Goal: Check status: Check status

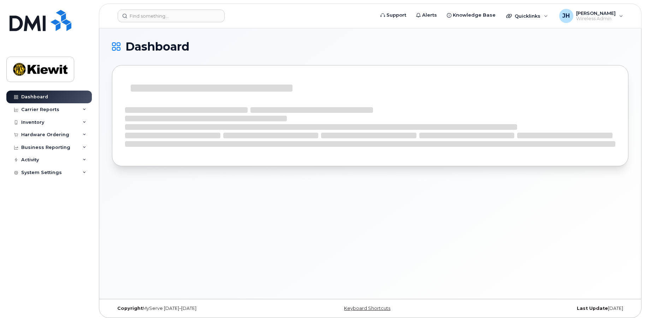
click at [148, 212] on div "Dashboard" at bounding box center [370, 163] width 542 height 270
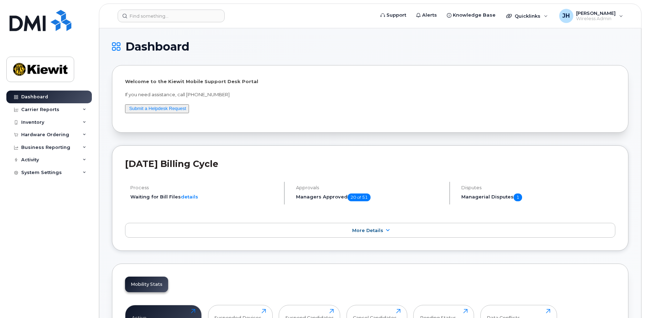
click at [375, 72] on div "Welcome to the [PERSON_NAME] Mobile Support Desk Portal If you need assistance,…" at bounding box center [370, 98] width 516 height 67
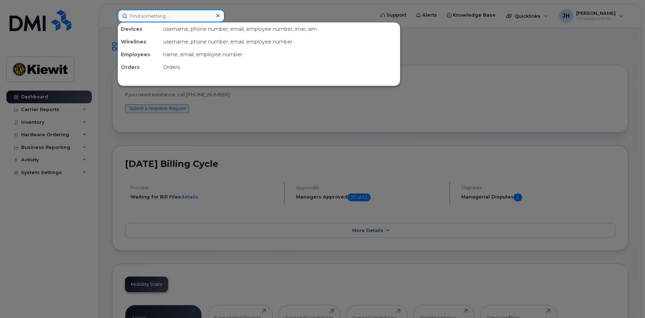
click at [149, 19] on input at bounding box center [171, 16] width 107 height 13
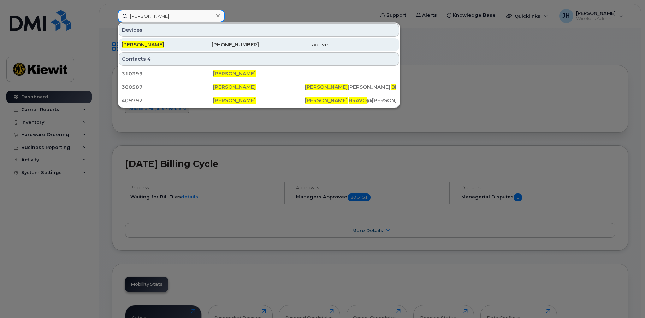
type input "juan bravo"
click at [140, 42] on span "JUAN BRAVO" at bounding box center [143, 44] width 43 height 6
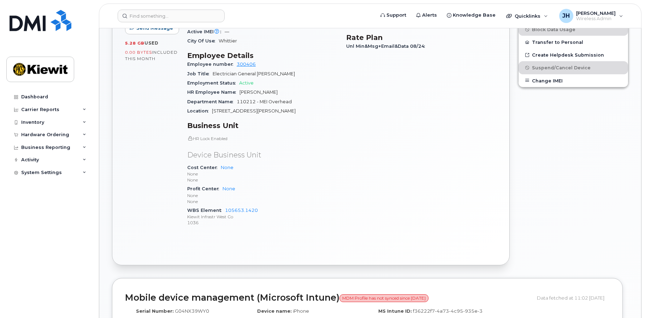
scroll to position [494, 0]
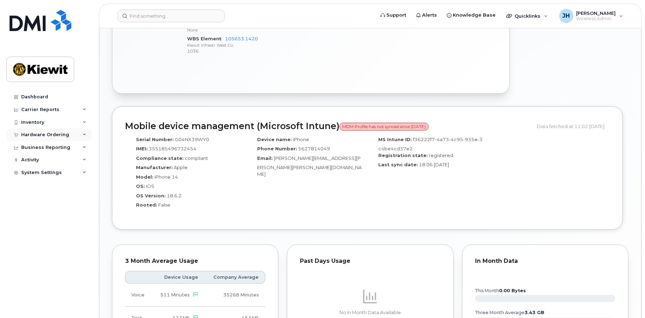
click at [47, 136] on div "Hardware Ordering" at bounding box center [45, 135] width 48 height 6
click at [35, 161] on div "Orders" at bounding box center [32, 161] width 17 height 6
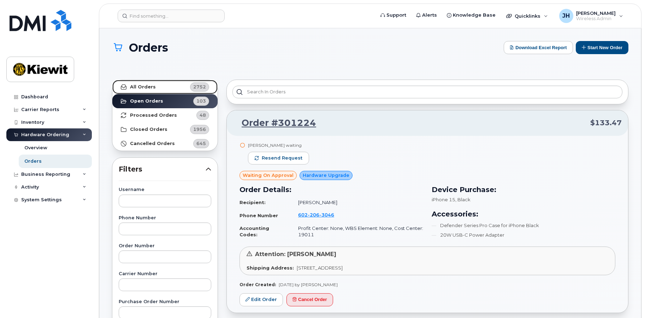
drag, startPoint x: 134, startPoint y: 85, endPoint x: 161, endPoint y: 82, distance: 28.0
click at [134, 84] on strong "All Orders" at bounding box center [143, 87] width 26 height 6
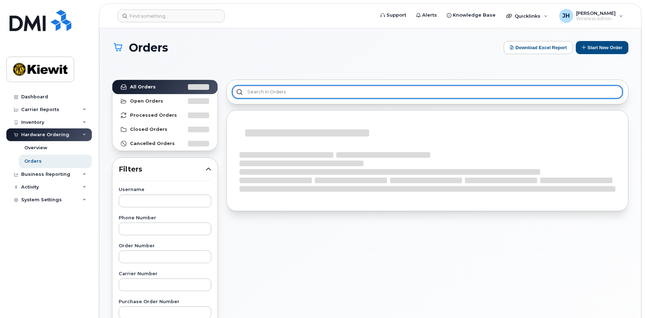
click at [281, 91] on input "text" at bounding box center [427, 91] width 390 height 13
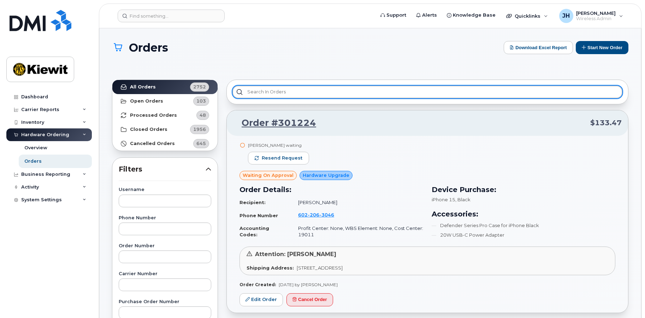
click at [281, 91] on input "text" at bounding box center [427, 91] width 390 height 13
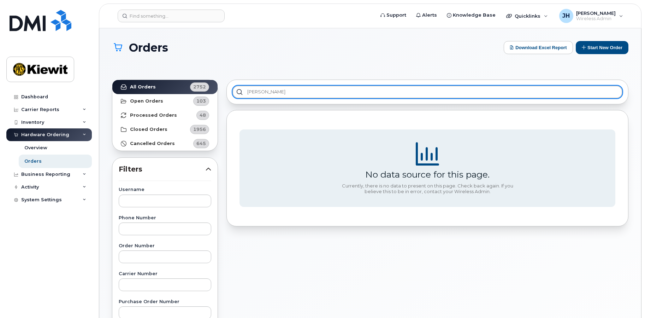
click at [270, 96] on input "juan bravo" at bounding box center [427, 91] width 390 height 13
drag, startPoint x: 271, startPoint y: 93, endPoint x: 173, endPoint y: 91, distance: 97.9
click at [173, 91] on div "All Orders 2752 Open Orders 103 Processed Orders 48 Closed Orders 1956 Cancelle…" at bounding box center [370, 323] width 525 height 496
paste input "300961"
type input "300961"
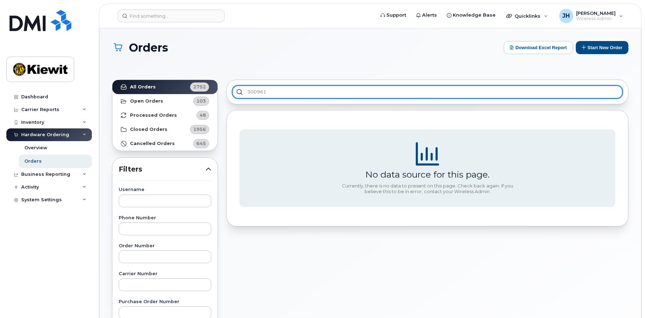
click at [286, 92] on input "300961" at bounding box center [427, 91] width 390 height 13
drag, startPoint x: 286, startPoint y: 92, endPoint x: 218, endPoint y: 92, distance: 67.5
click at [218, 92] on div "All Orders 2752 Open Orders 103 Processed Orders 48 Closed Orders 1956 Cancelle…" at bounding box center [370, 323] width 525 height 496
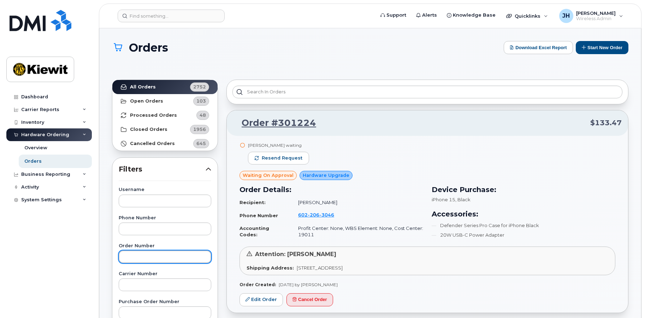
click at [161, 262] on input "text" at bounding box center [165, 256] width 93 height 13
paste input "300961"
type input "300961"
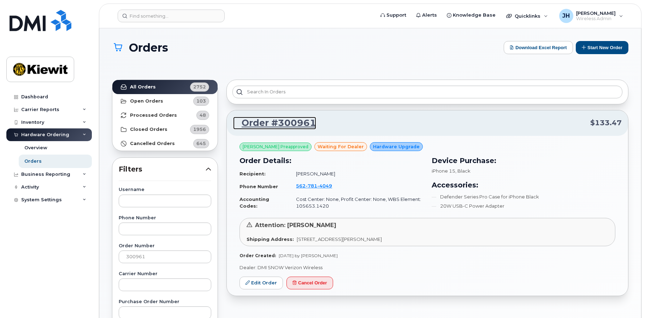
click at [282, 121] on link "Order #300961" at bounding box center [274, 123] width 83 height 13
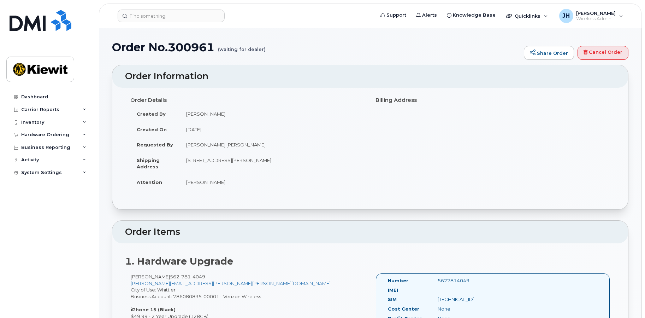
click at [332, 195] on div "Order Details Created By [PERSON_NAME] Created On [DATE] Requested By [PERSON_N…" at bounding box center [247, 145] width 245 height 102
drag, startPoint x: 215, startPoint y: 49, endPoint x: 116, endPoint y: 50, distance: 99.3
click at [116, 50] on h1 "Order No.300961 (waiting for dealer)" at bounding box center [316, 47] width 408 height 12
copy h1 "Order No.300961"
click at [309, 232] on h2 "Order Items" at bounding box center [370, 232] width 490 height 10
